Goal: Information Seeking & Learning: Find specific page/section

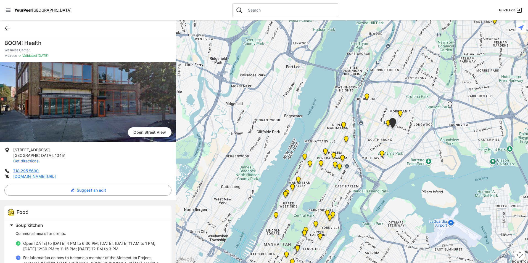
click at [7, 28] on icon at bounding box center [7, 28] width 7 height 7
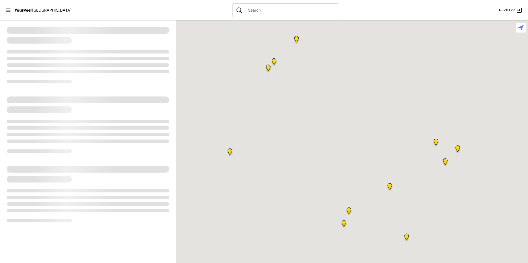
select select "recentlyUpdated"
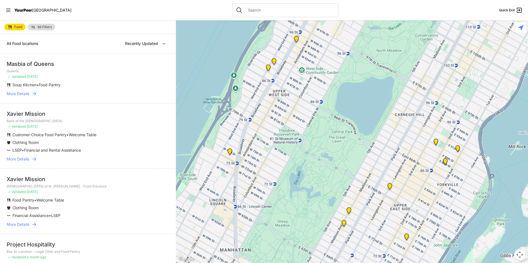
click at [37, 26] on link "All Filters" at bounding box center [42, 27] width 28 height 7
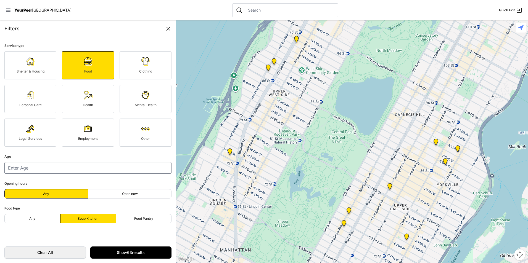
click at [150, 71] on span "Clothing" at bounding box center [145, 71] width 13 height 4
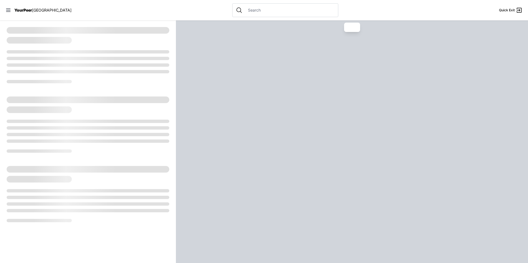
select select "recentlyUpdated"
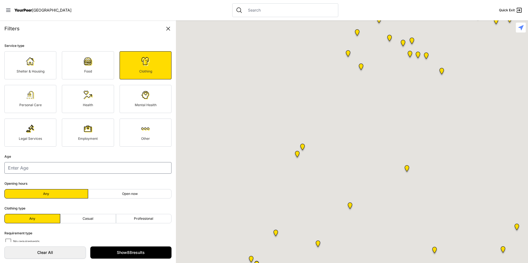
click at [313, 247] on div "To navigate the map with touch gestures double-tap and hold your finger on the …" at bounding box center [352, 141] width 352 height 243
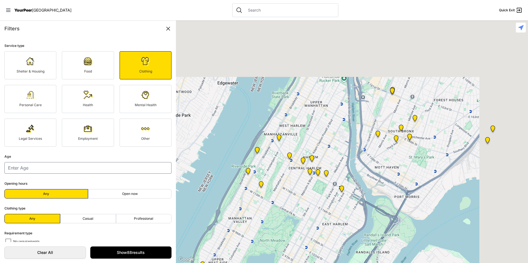
drag, startPoint x: 313, startPoint y: 247, endPoint x: 254, endPoint y: 274, distance: 65.2
click at [254, 263] on html "View map Close panel YourPeer [GEOGRAPHIC_DATA] Quick Exit Single Adult Familie…" at bounding box center [264, 131] width 528 height 263
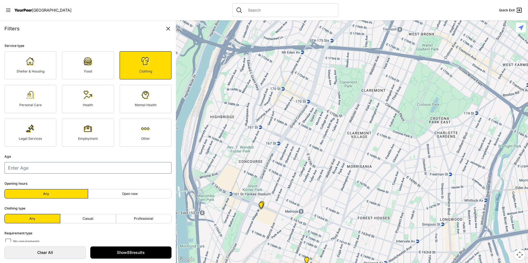
drag, startPoint x: 323, startPoint y: 204, endPoint x: 284, endPoint y: 50, distance: 158.8
click at [284, 50] on div at bounding box center [352, 141] width 352 height 243
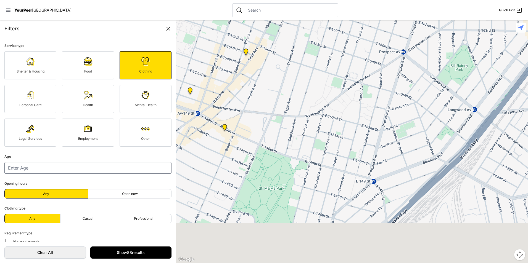
drag, startPoint x: 292, startPoint y: 89, endPoint x: 290, endPoint y: 92, distance: 3.6
click at [293, 89] on div at bounding box center [352, 141] width 352 height 243
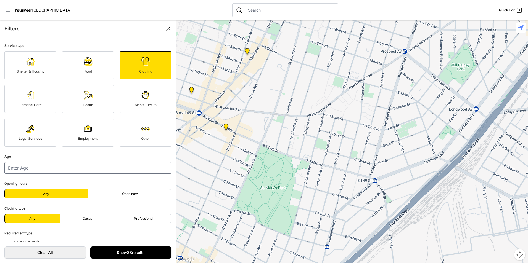
click at [131, 253] on link "Show 88 results" at bounding box center [130, 253] width 81 height 12
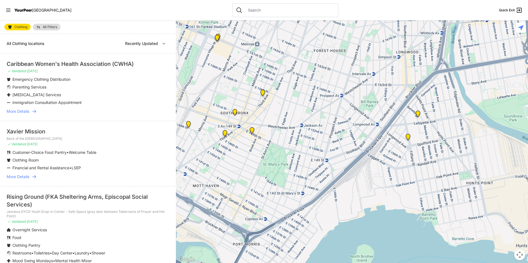
click at [265, 91] on img "Bronx Youth Center (BYC)" at bounding box center [262, 94] width 11 height 13
click at [261, 93] on img "Bronx Youth Center (BYC)" at bounding box center [262, 94] width 11 height 13
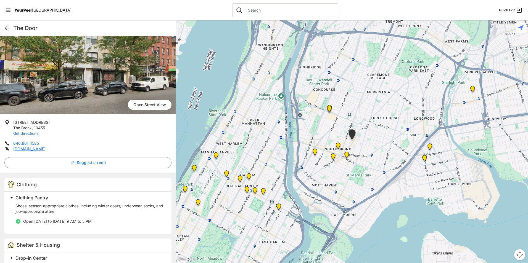
scroll to position [55, 0]
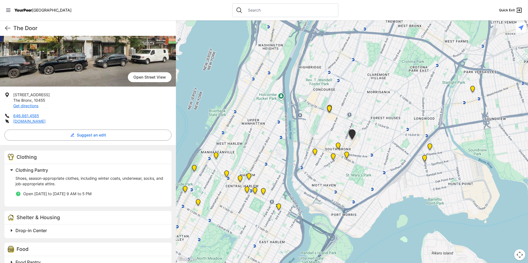
click at [346, 155] on img "The Bronx Pride Center" at bounding box center [346, 156] width 11 height 13
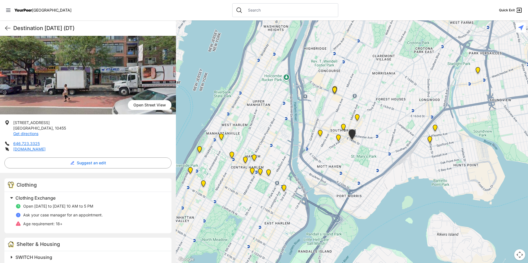
scroll to position [28, 0]
click at [336, 93] on img "South Bronx NeON Works" at bounding box center [334, 91] width 11 height 13
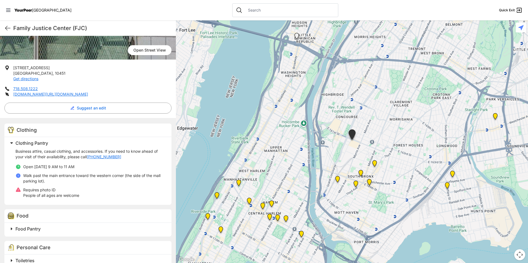
scroll to position [83, 0]
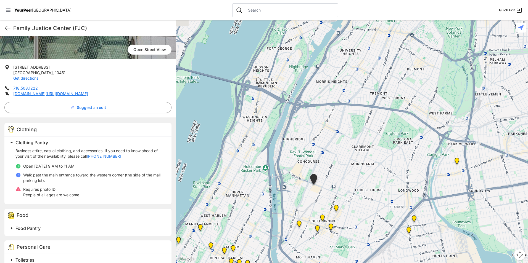
drag, startPoint x: 390, startPoint y: 112, endPoint x: 351, endPoint y: 157, distance: 59.5
click at [352, 157] on div at bounding box center [352, 141] width 352 height 243
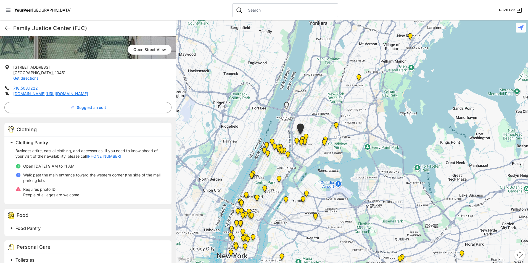
click at [3, 30] on div "Family Justice Center (FJC) Quick Exit" at bounding box center [88, 27] width 176 height 15
click at [6, 27] on icon at bounding box center [7, 28] width 7 height 7
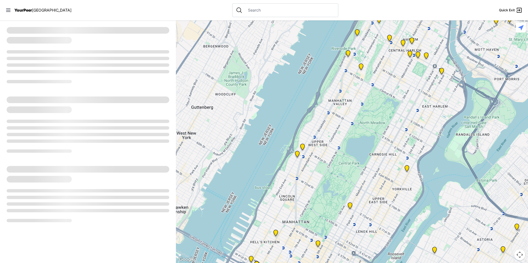
select select "recentlyUpdated"
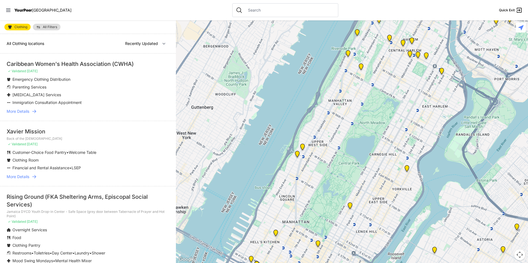
click at [18, 27] on span "Clothing" at bounding box center [20, 26] width 13 height 3
select select "recentlyUpdated"
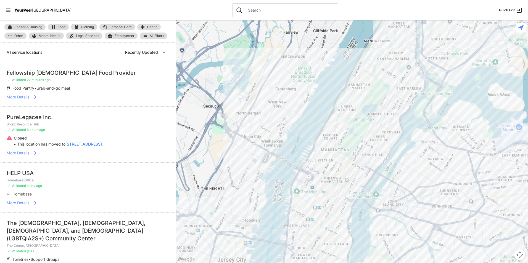
drag, startPoint x: 400, startPoint y: 86, endPoint x: 350, endPoint y: 189, distance: 114.2
click at [350, 193] on div at bounding box center [352, 141] width 352 height 243
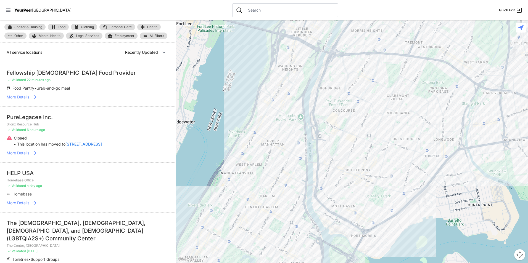
drag, startPoint x: 405, startPoint y: 120, endPoint x: 350, endPoint y: 163, distance: 70.0
click at [350, 163] on div at bounding box center [352, 141] width 352 height 243
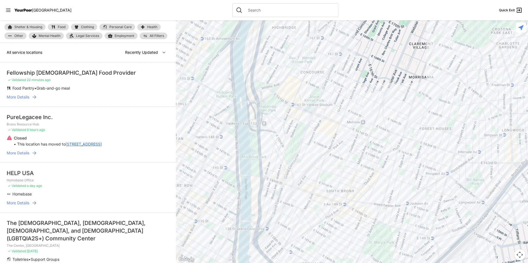
click at [119, 39] on link "Employment" at bounding box center [121, 36] width 33 height 7
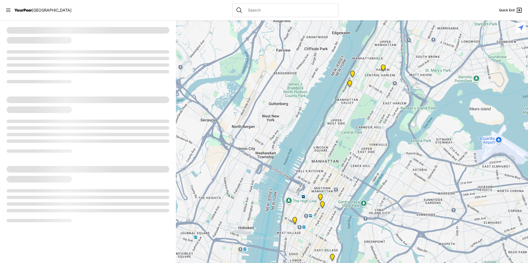
select select "recentlyUpdated"
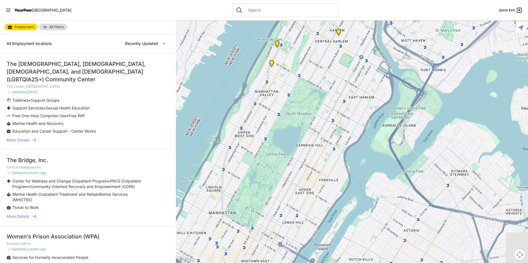
drag, startPoint x: 315, startPoint y: 163, endPoint x: 292, endPoint y: 191, distance: 36.5
click at [232, 263] on html "View map Close panel YourPeer [GEOGRAPHIC_DATA] Quick Exit Single Adult Familie…" at bounding box center [264, 131] width 528 height 263
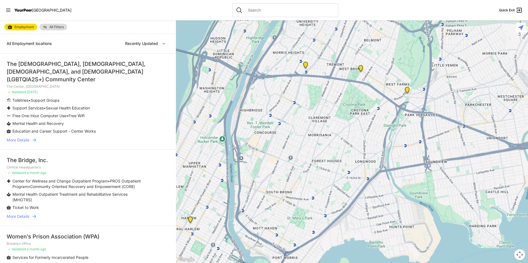
click at [362, 68] on img at bounding box center [360, 69] width 11 height 13
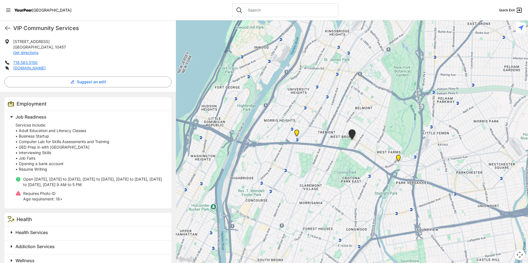
scroll to position [114, 0]
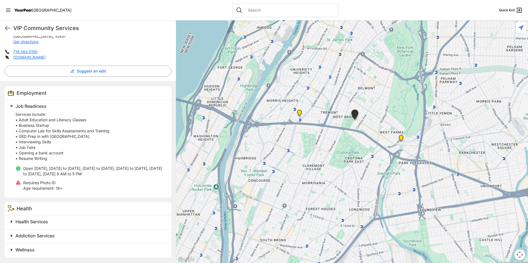
drag, startPoint x: 297, startPoint y: 110, endPoint x: 298, endPoint y: 113, distance: 3.6
click at [297, 110] on img "Bronx Recovery Support Center" at bounding box center [299, 114] width 11 height 13
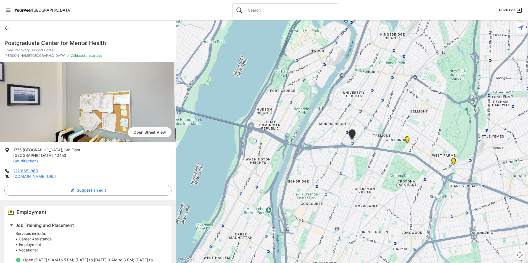
click at [6, 28] on icon at bounding box center [7, 28] width 5 height 4
select select "recentlyUpdated"
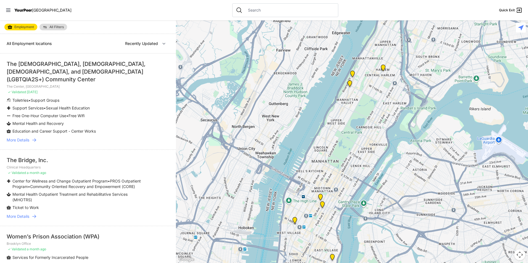
drag, startPoint x: 81, startPoint y: 162, endPoint x: 78, endPoint y: 164, distance: 3.5
click at [81, 165] on div "Clinical Headquarters ✓ Validated a month ago" at bounding box center [88, 170] width 163 height 10
click at [41, 150] on li "The Bridge, Inc. Clinical Headquarters ✓ Validated a month ago Center for Welln…" at bounding box center [88, 188] width 176 height 76
click at [26, 165] on p "Clinical Headquarters" at bounding box center [88, 167] width 163 height 4
click at [25, 217] on span "More Details" at bounding box center [18, 217] width 23 height 6
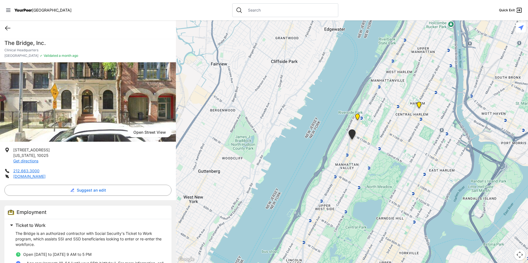
click at [9, 28] on icon at bounding box center [7, 28] width 7 height 7
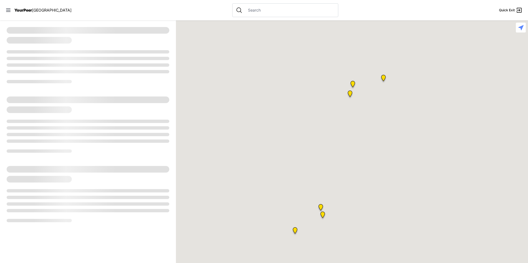
select select "recentlyUpdated"
